Goal: Information Seeking & Learning: Learn about a topic

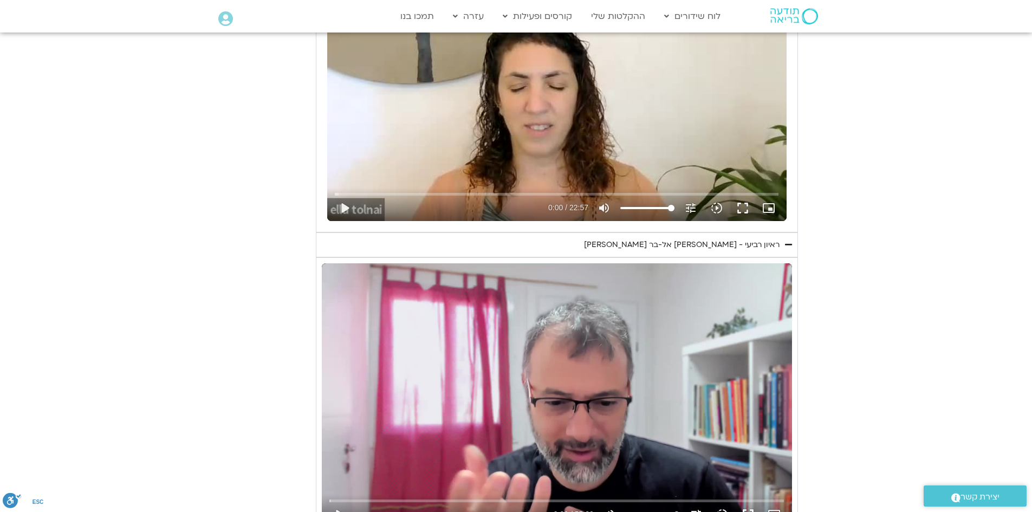
scroll to position [542, 0]
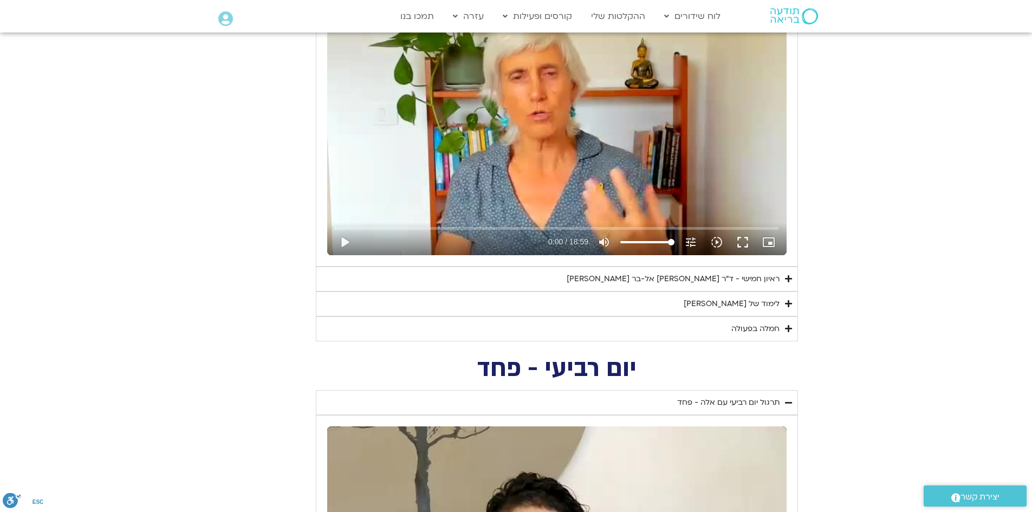
scroll to position [542, 0]
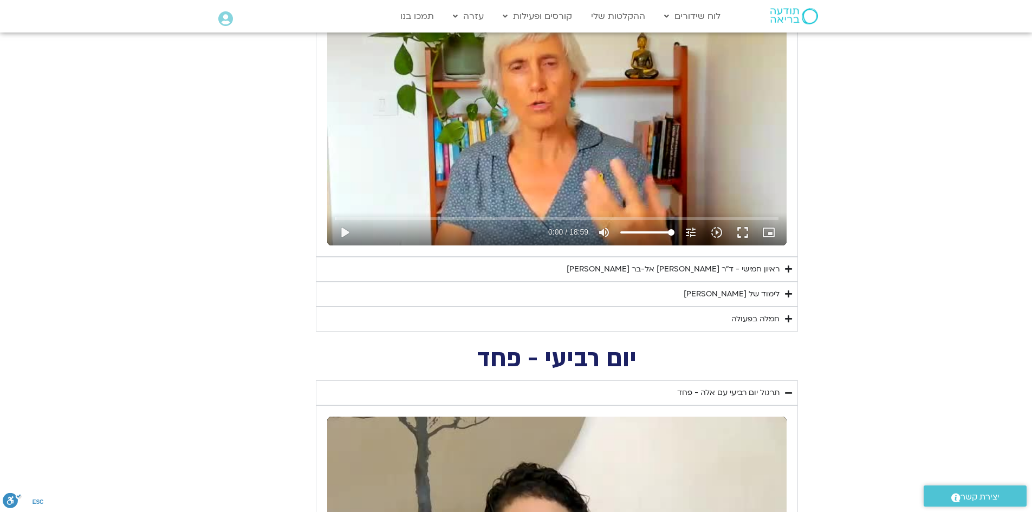
click at [792, 294] on icon "Accordion. Open links with Enter or Space, close with Escape, and navigate with…" at bounding box center [788, 294] width 7 height 8
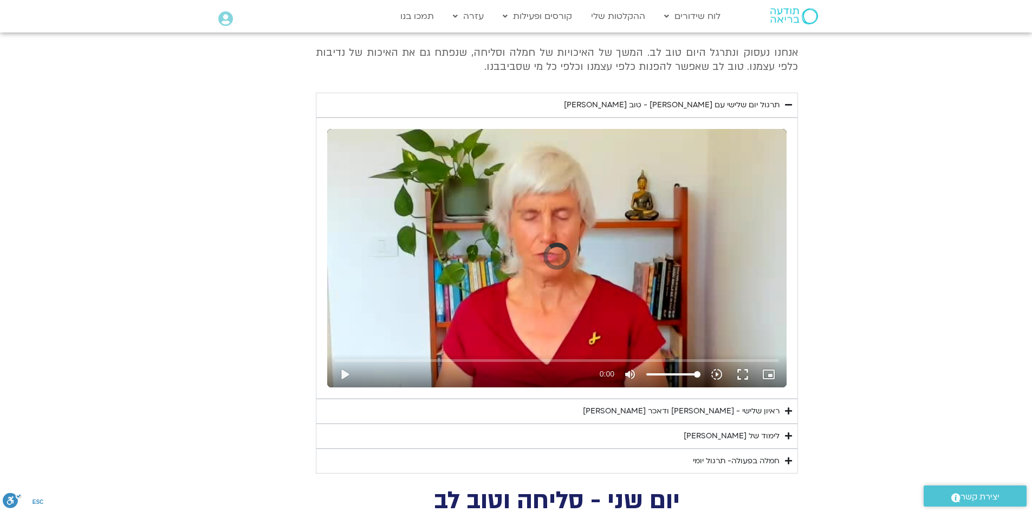
scroll to position [2493, 0]
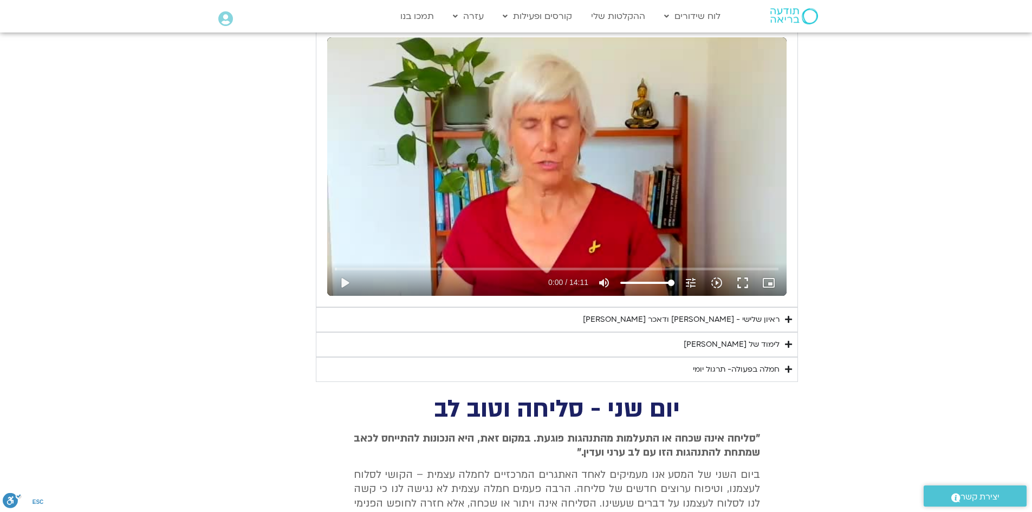
click at [789, 340] on icon "Accordion. Open links with Enter or Space, close with Escape, and navigate with…" at bounding box center [788, 344] width 7 height 8
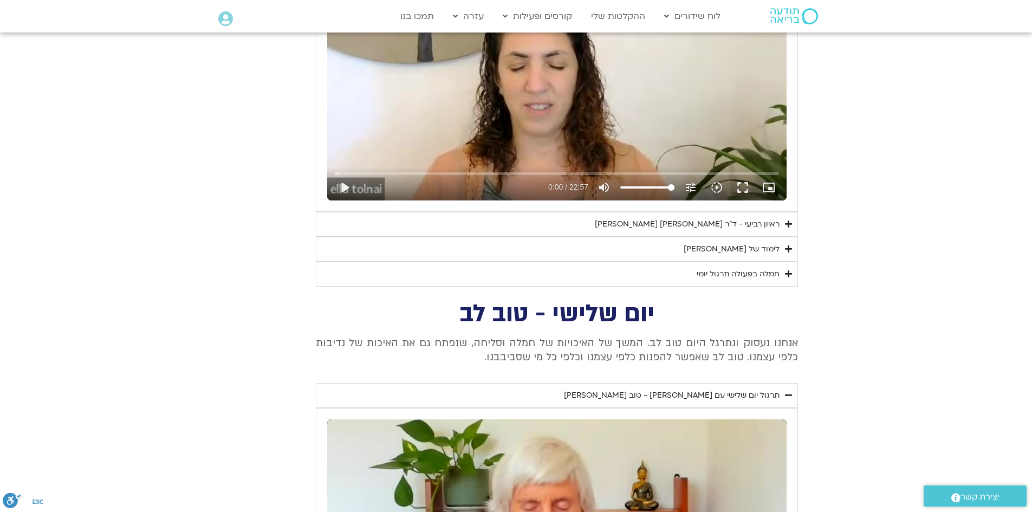
scroll to position [2059, 0]
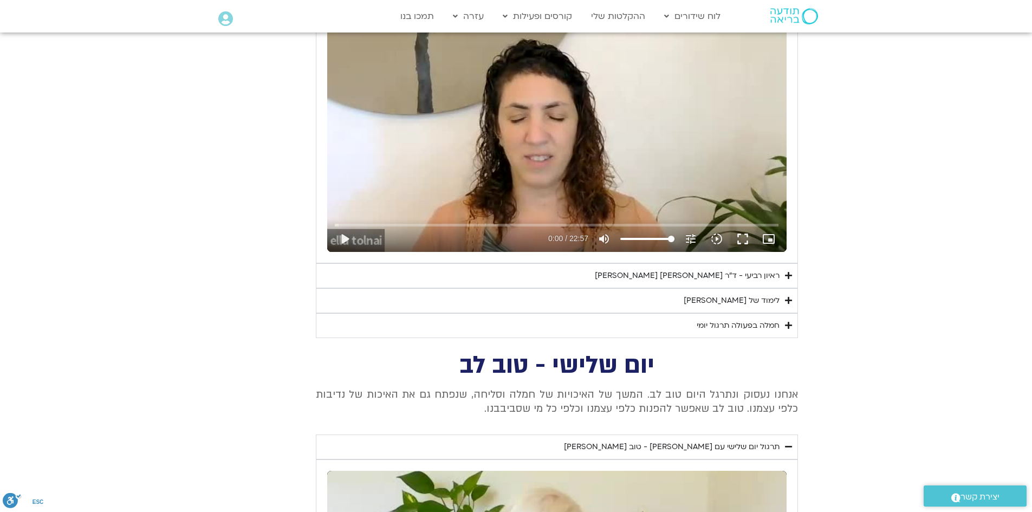
click at [789, 296] on icon "Accordion. Open links with Enter or Space, close with Escape, and navigate with…" at bounding box center [788, 300] width 7 height 8
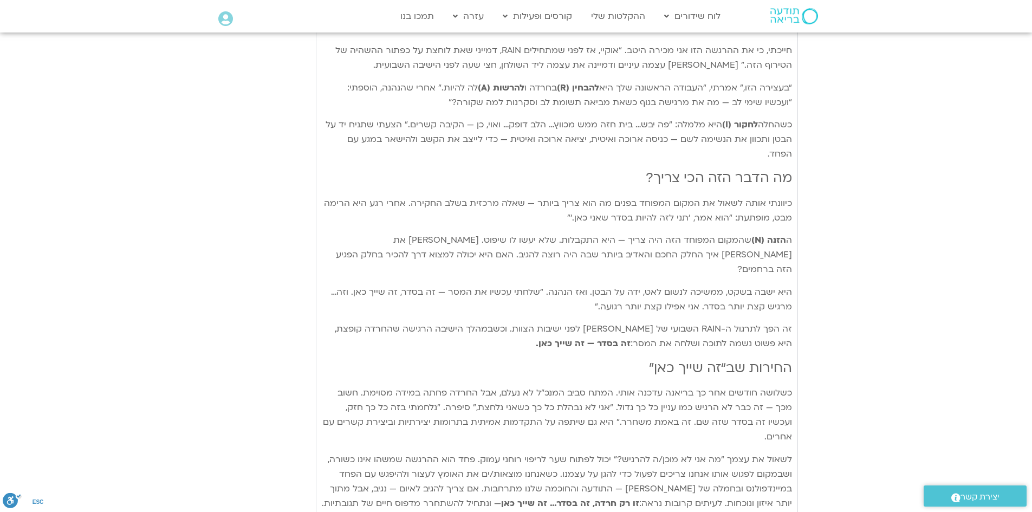
scroll to position [2764, 0]
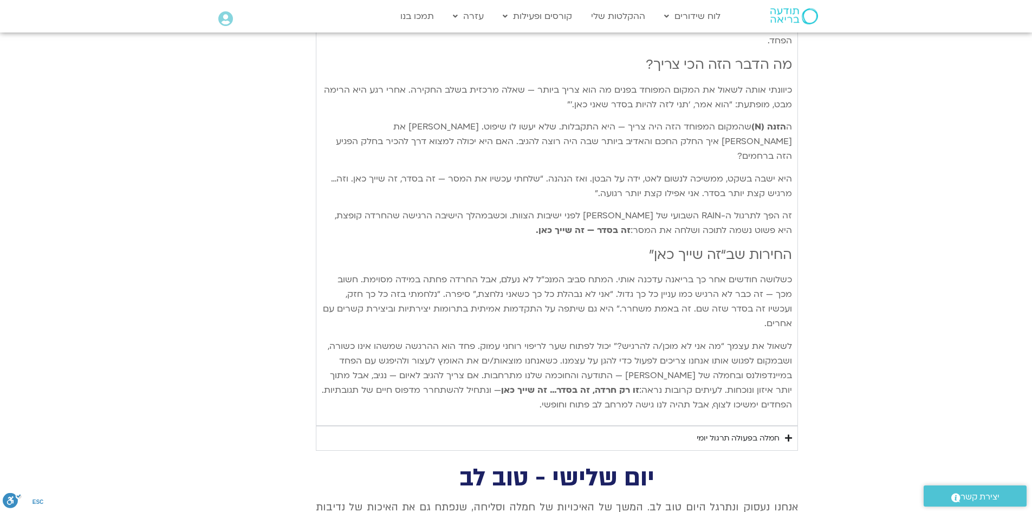
click at [791, 434] on icon "Accordion. Open links with Enter or Space, close with Escape, and navigate with…" at bounding box center [788, 438] width 7 height 8
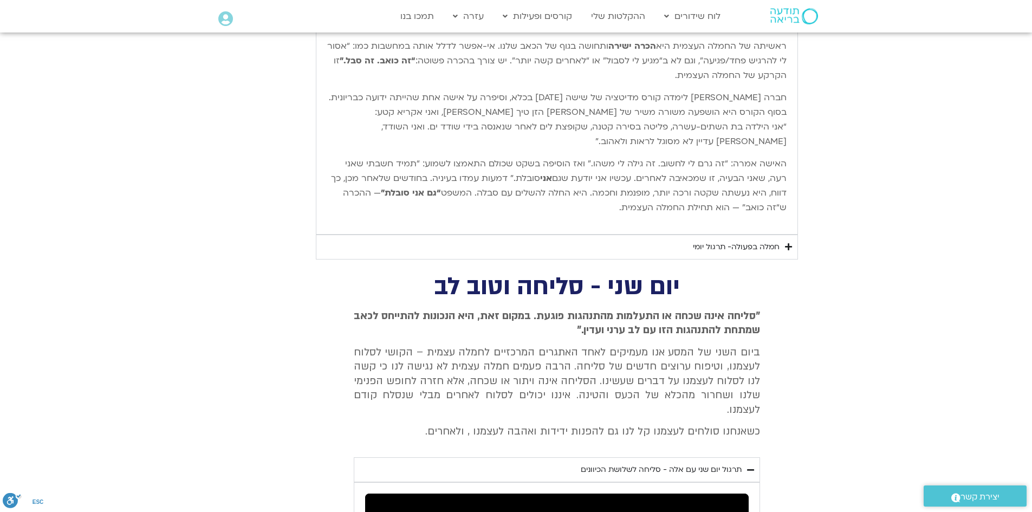
scroll to position [3902, 0]
click at [790, 242] on icon "Accordion. Open links with Enter or Space, close with Escape, and navigate with…" at bounding box center [788, 246] width 7 height 8
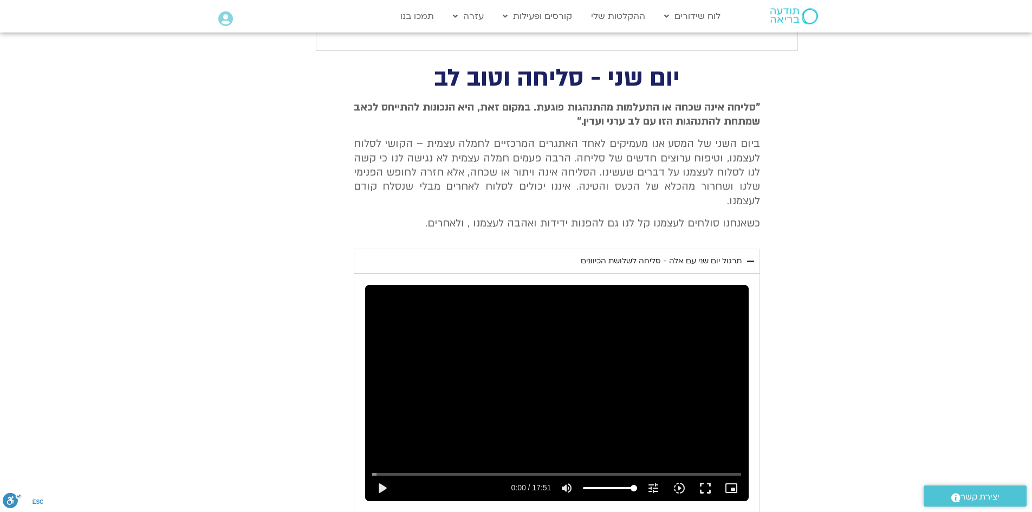
scroll to position [4336, 0]
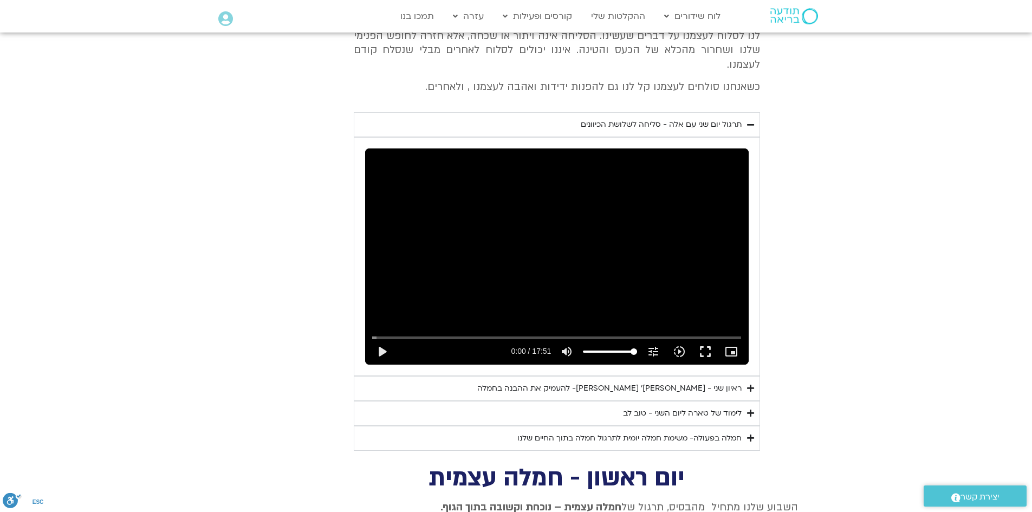
click at [747, 409] on icon "Accordion. Open links with Enter or Space, close with Escape, and navigate with…" at bounding box center [750, 413] width 7 height 8
